Goal: Communication & Community: Answer question/provide support

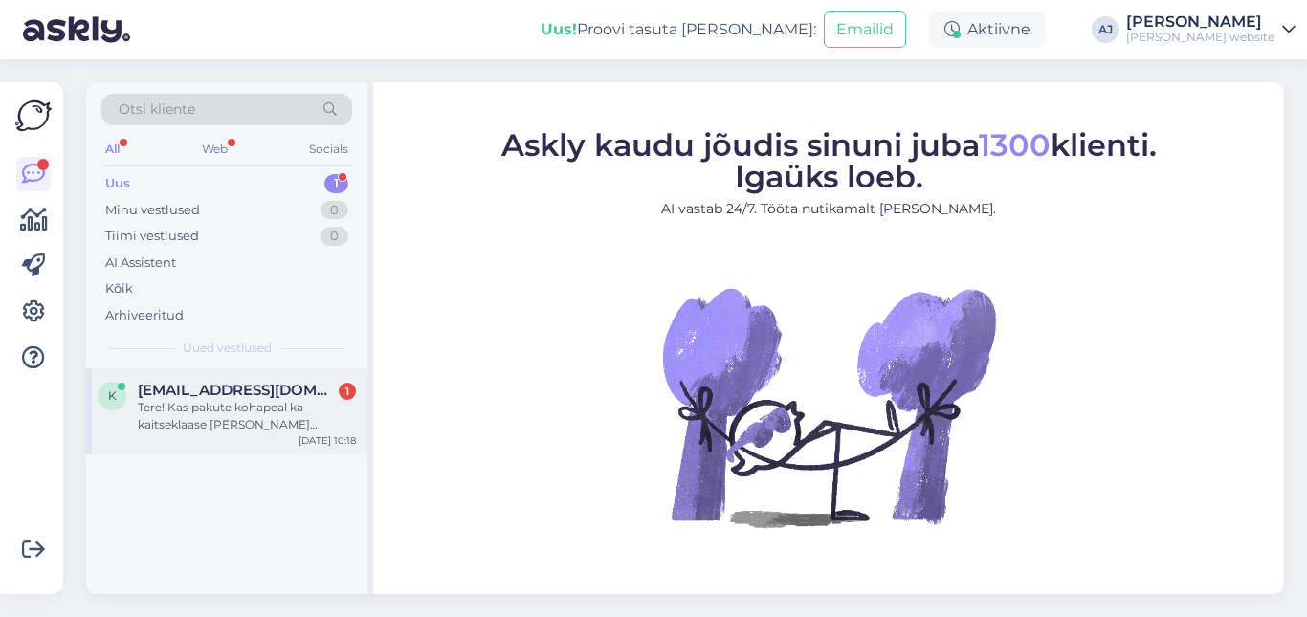
click at [209, 388] on span "[EMAIL_ADDRESS][DOMAIN_NAME]" at bounding box center [237, 390] width 199 height 17
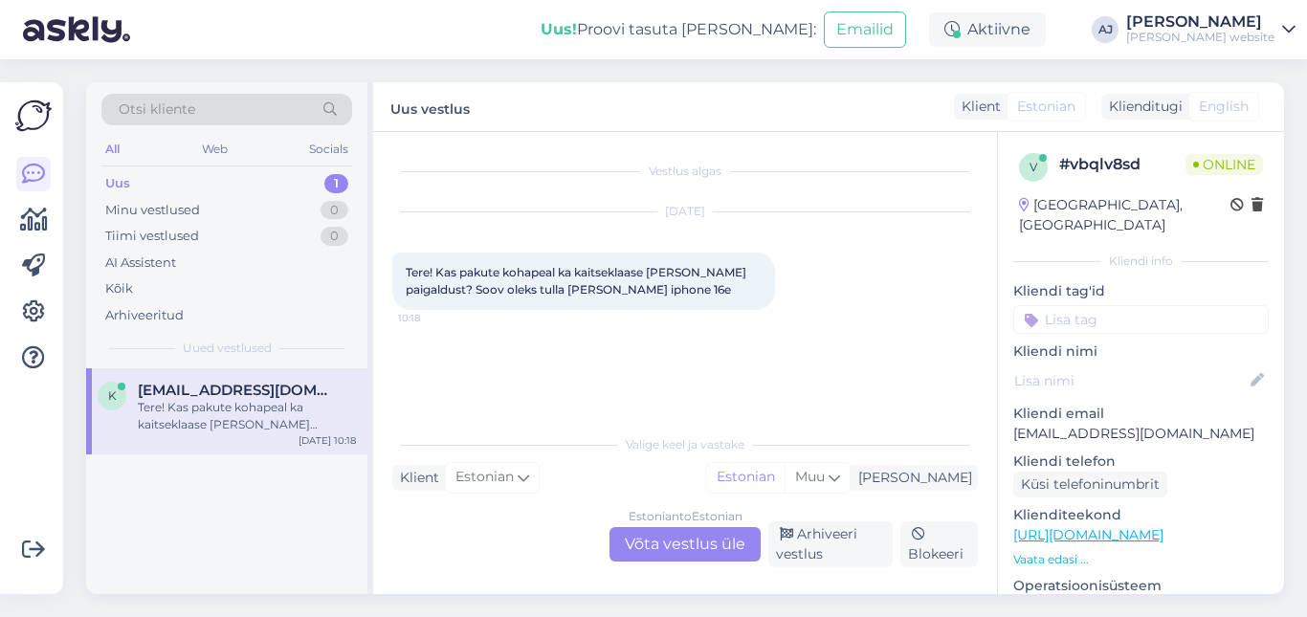
click at [646, 546] on div "Estonian to Estonian Võta vestlus üle" at bounding box center [685, 544] width 151 height 34
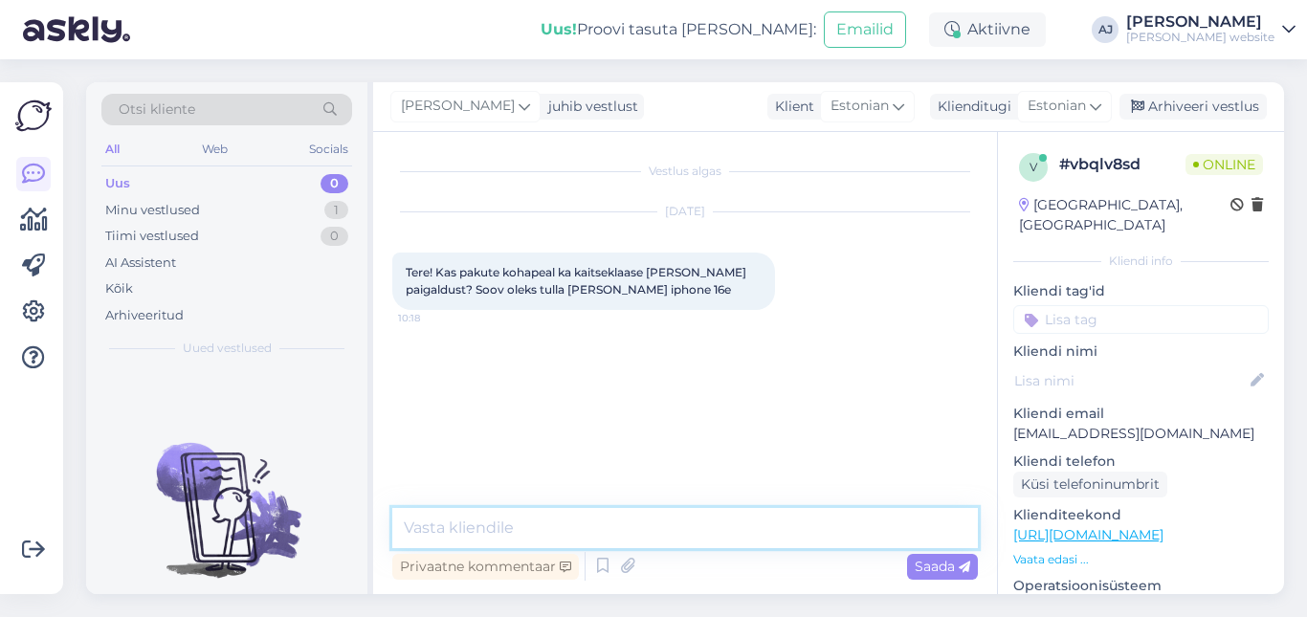
click at [437, 525] on textarea at bounding box center [685, 528] width 586 height 40
type textarea "Tere"
click at [918, 569] on span "Saada" at bounding box center [943, 566] width 56 height 17
click at [449, 527] on textarea at bounding box center [685, 528] width 586 height 40
type textarea "Jah, saame hakkama 15-20 minutiga"
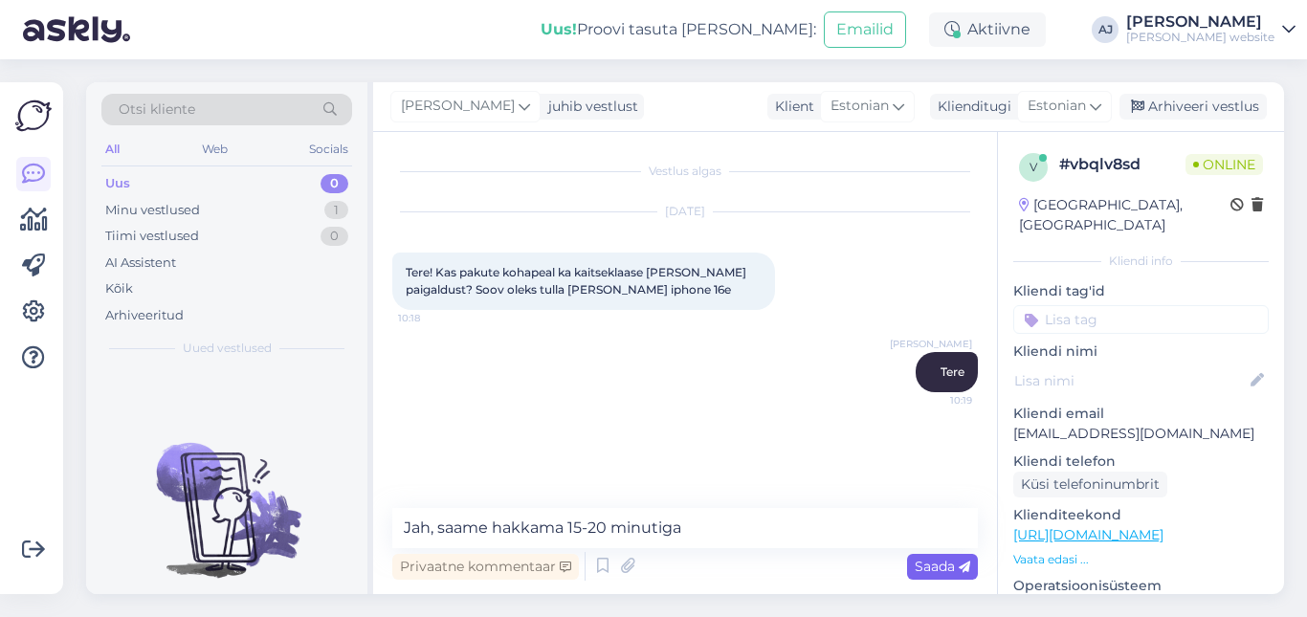
click at [932, 567] on span "Saada" at bounding box center [943, 566] width 56 height 17
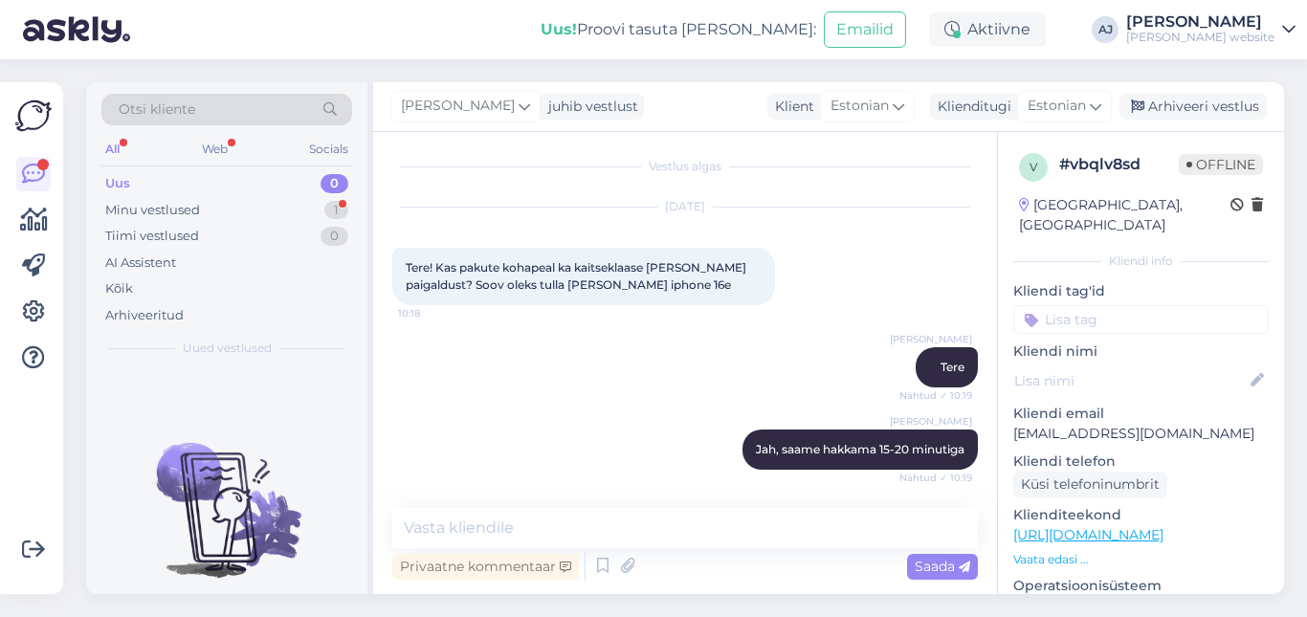
scroll to position [104, 0]
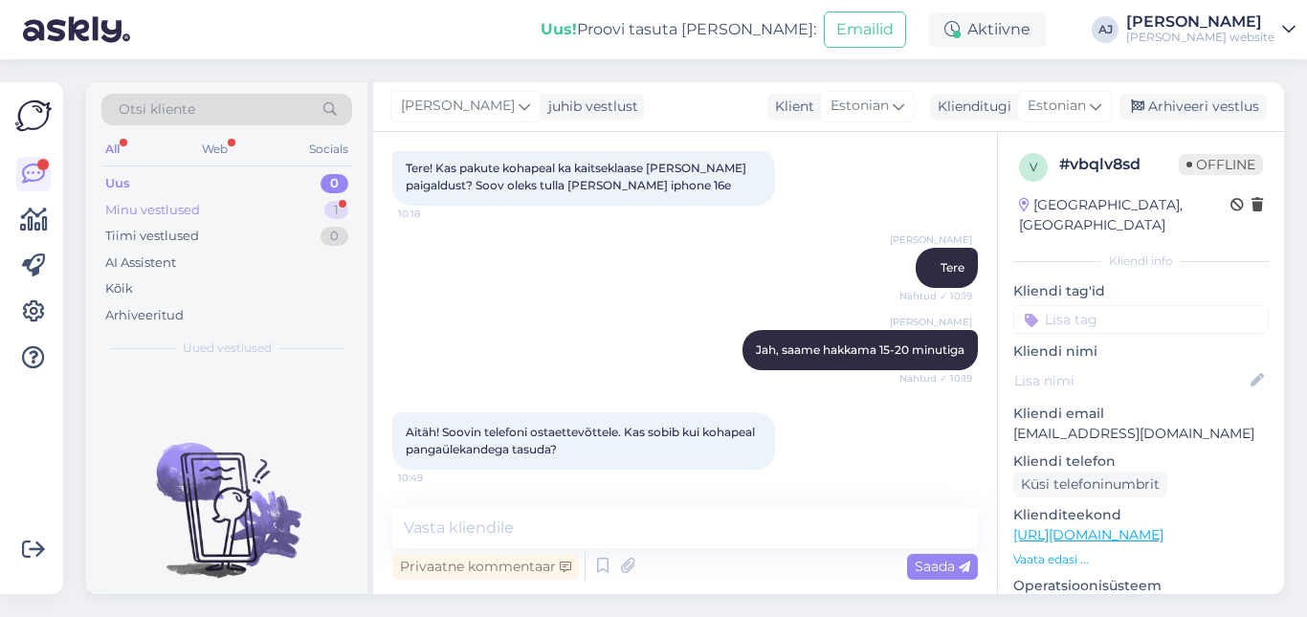
click at [157, 207] on div "Minu vestlused" at bounding box center [152, 210] width 95 height 19
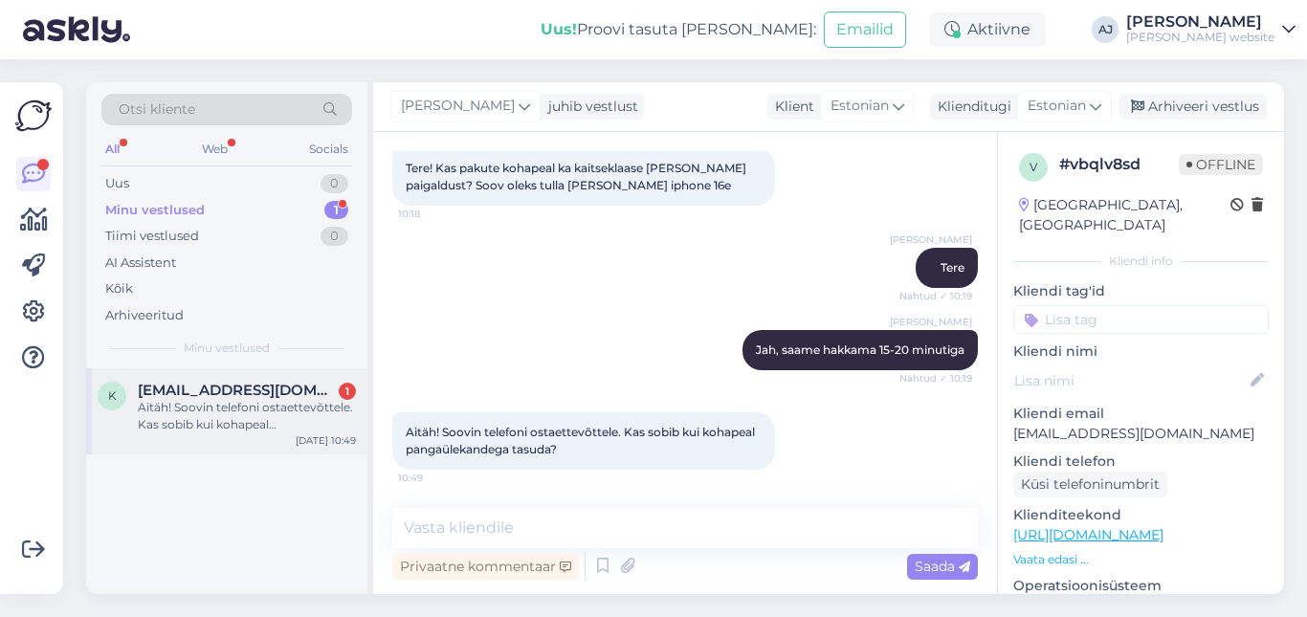
click at [198, 385] on span "[EMAIL_ADDRESS][DOMAIN_NAME]" at bounding box center [237, 390] width 199 height 17
click at [456, 528] on textarea at bounding box center [685, 528] width 586 height 40
type textarea "Jah"
click at [912, 569] on div "Saada" at bounding box center [942, 567] width 71 height 26
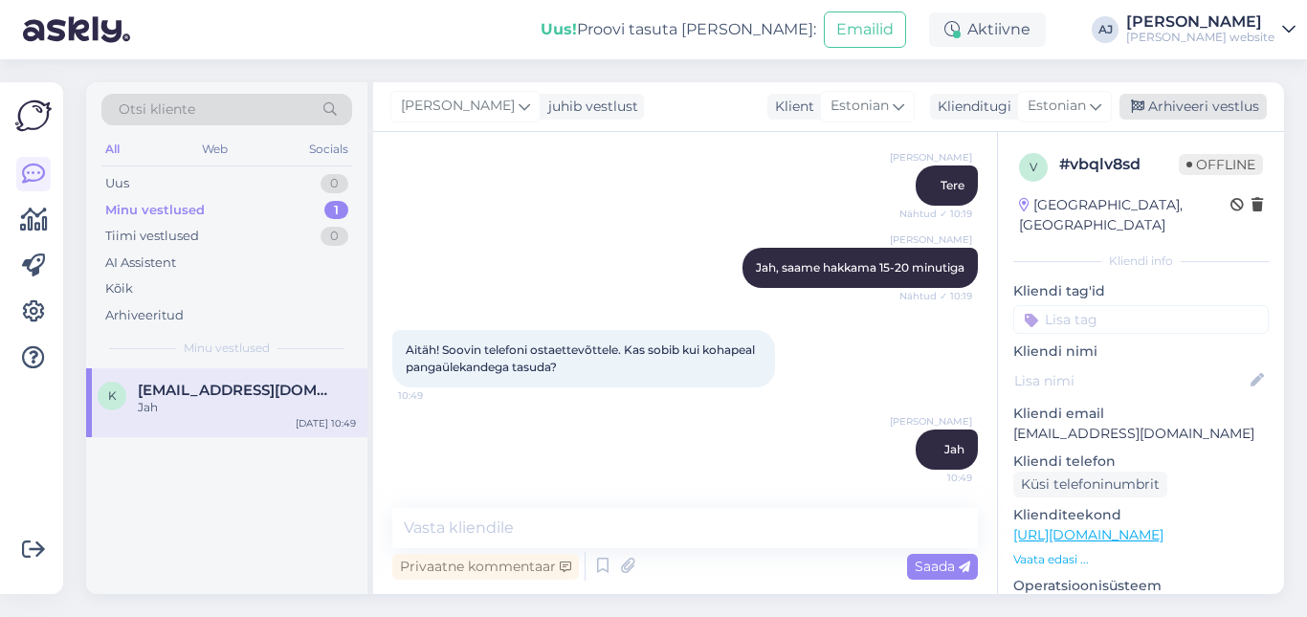
click at [1174, 107] on div "Arhiveeri vestlus" at bounding box center [1193, 107] width 147 height 26
